Goal: Task Accomplishment & Management: Manage account settings

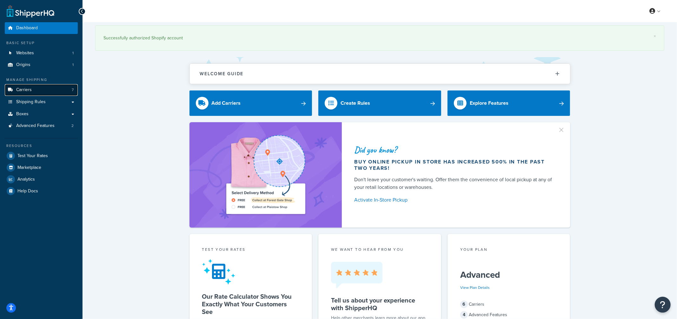
click at [24, 89] on span "Carriers" at bounding box center [24, 89] width 16 height 5
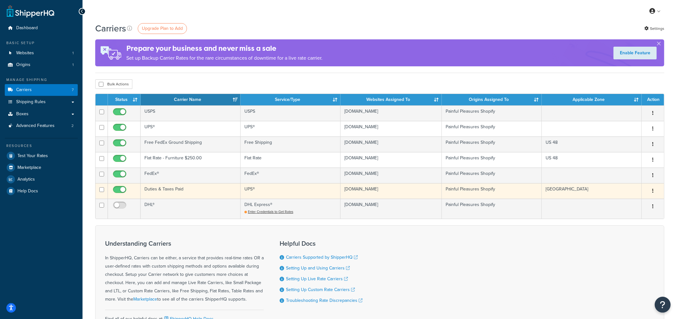
click at [171, 191] on td "Duties & Taxes Paid" at bounding box center [191, 191] width 100 height 16
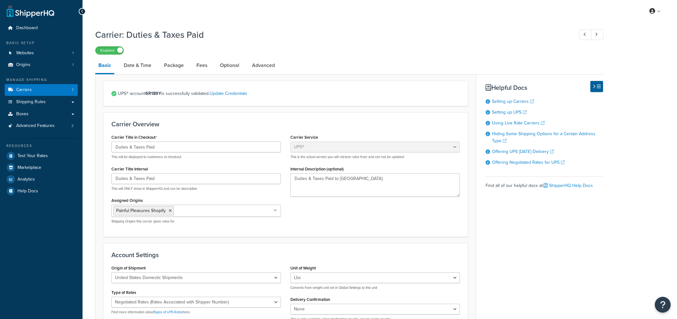
select select "ups"
